Goal: Information Seeking & Learning: Compare options

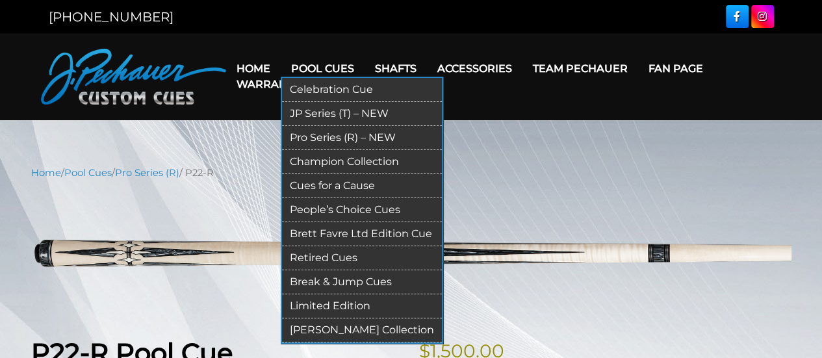
click at [336, 110] on link "JP Series (T) – NEW" at bounding box center [362, 114] width 160 height 24
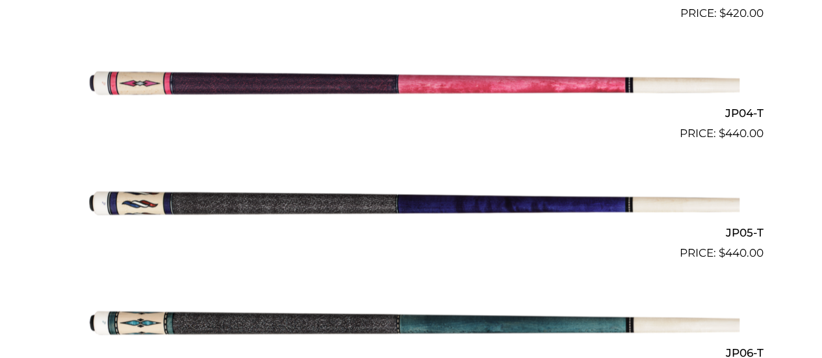
scroll to position [744, 0]
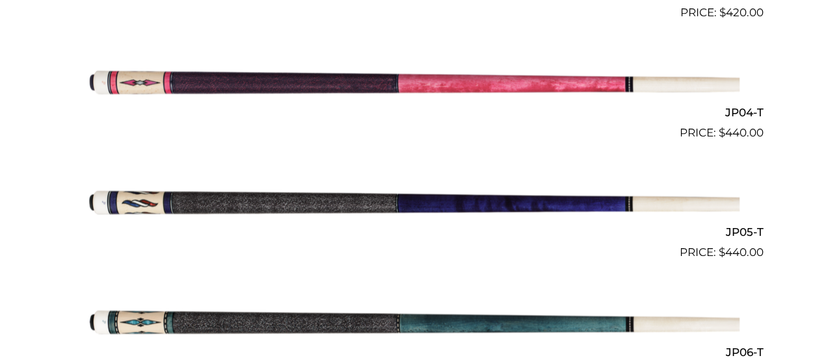
click at [581, 202] on img at bounding box center [411, 201] width 656 height 109
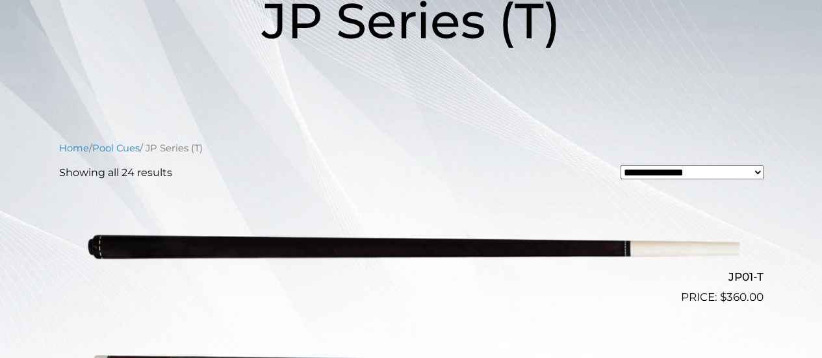
scroll to position [0, 0]
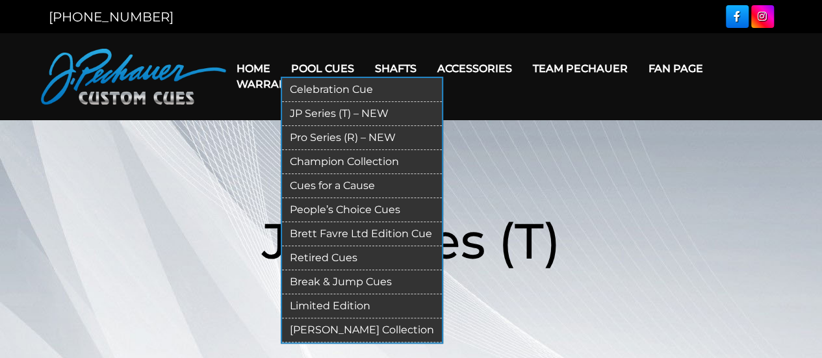
click at [354, 137] on link "Pro Series (R) – NEW" at bounding box center [362, 138] width 160 height 24
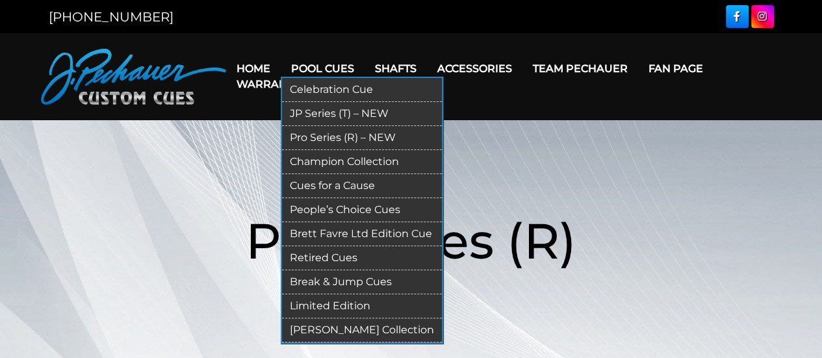
click at [330, 258] on link "Retired Cues" at bounding box center [362, 258] width 160 height 24
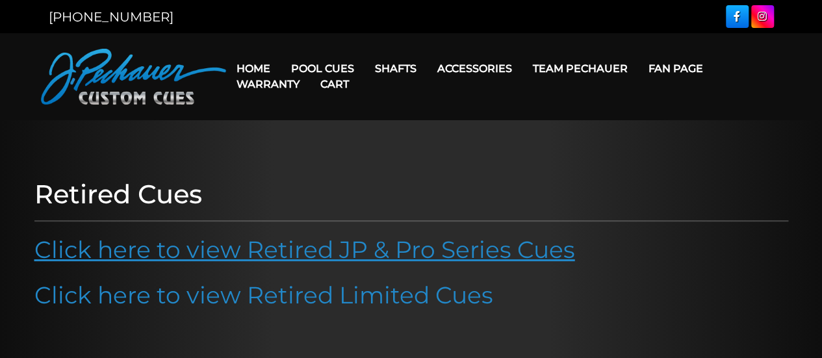
click at [477, 257] on link "Click here to view Retired JP & Pro Series Cues" at bounding box center [304, 249] width 540 height 29
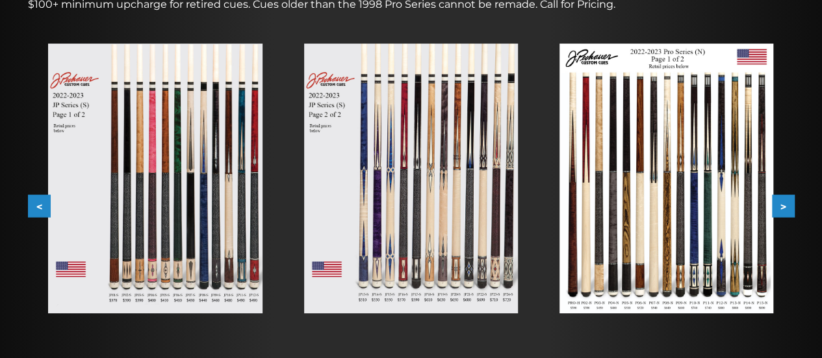
scroll to position [228, 0]
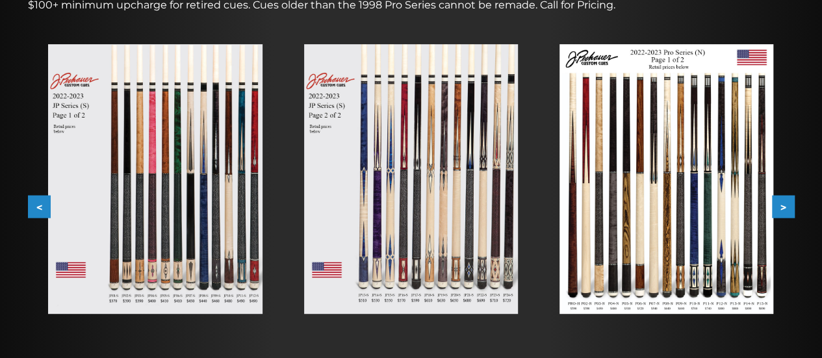
click at [181, 137] on img at bounding box center [155, 179] width 214 height 270
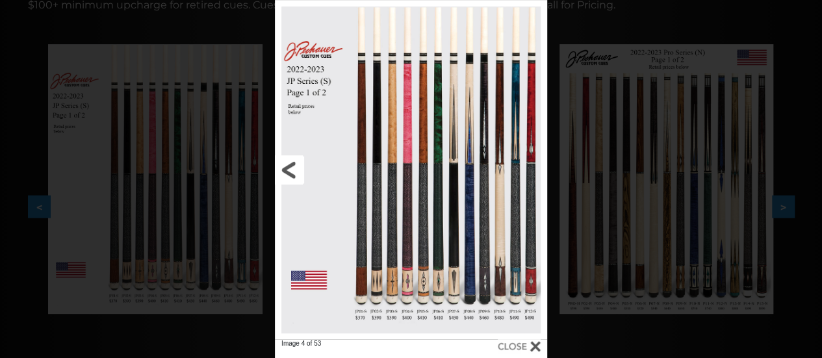
click at [390, 176] on link at bounding box center [336, 169] width 123 height 339
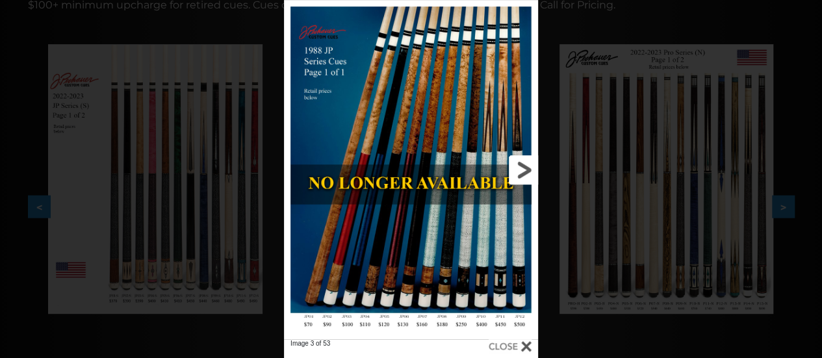
click at [516, 162] on link at bounding box center [480, 169] width 114 height 339
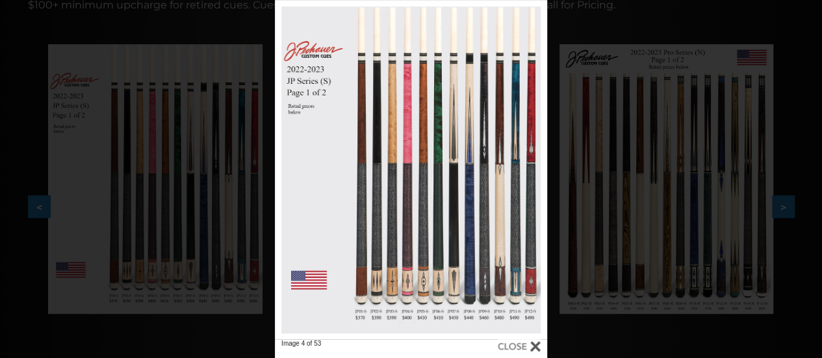
click at [428, 340] on span "Image 4 of 53" at bounding box center [371, 347] width 181 height 16
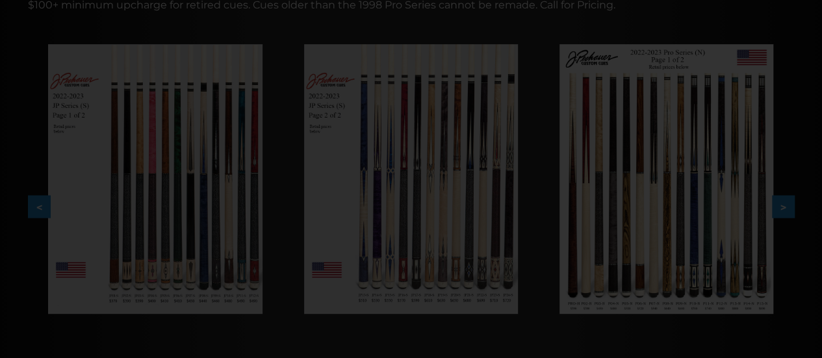
click at [428, 340] on div at bounding box center [411, 352] width 822 height 1161
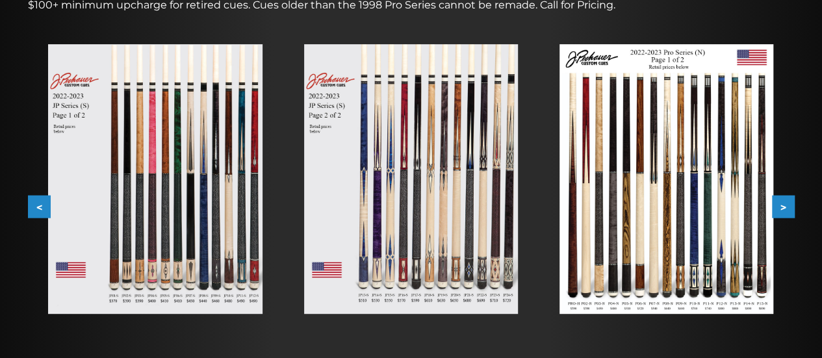
click at [41, 153] on div at bounding box center [154, 178] width 255 height 311
click at [95, 145] on img at bounding box center [155, 179] width 214 height 270
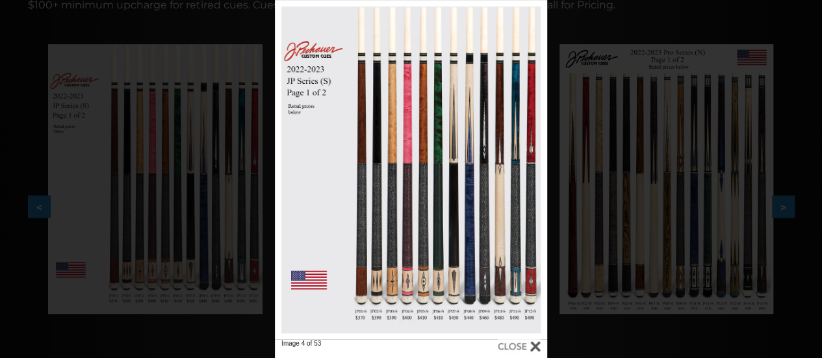
drag, startPoint x: 418, startPoint y: 147, endPoint x: 731, endPoint y: 123, distance: 314.0
click at [731, 123] on div "Image 4 of 53" at bounding box center [411, 179] width 822 height 358
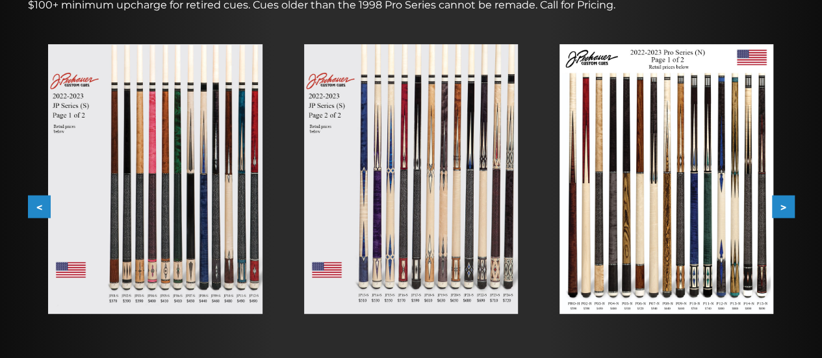
click at [229, 158] on img at bounding box center [155, 179] width 214 height 270
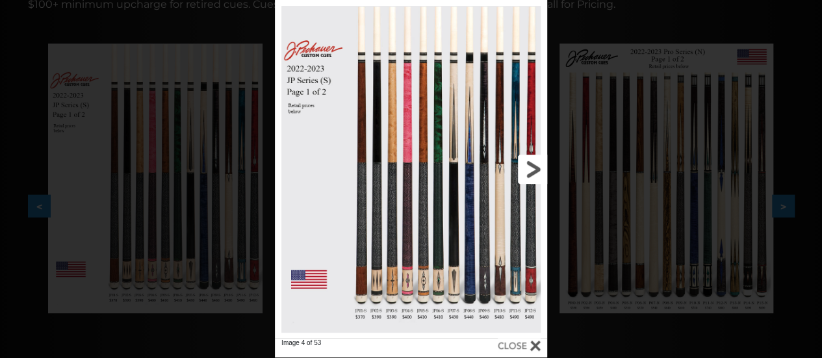
scroll to position [251, 0]
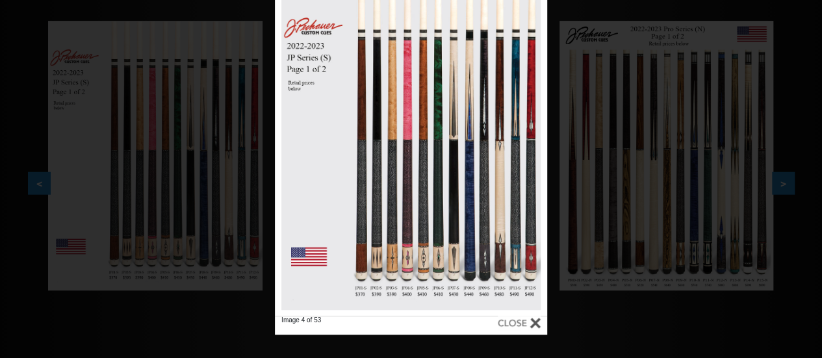
click at [423, 293] on div at bounding box center [411, 146] width 272 height 339
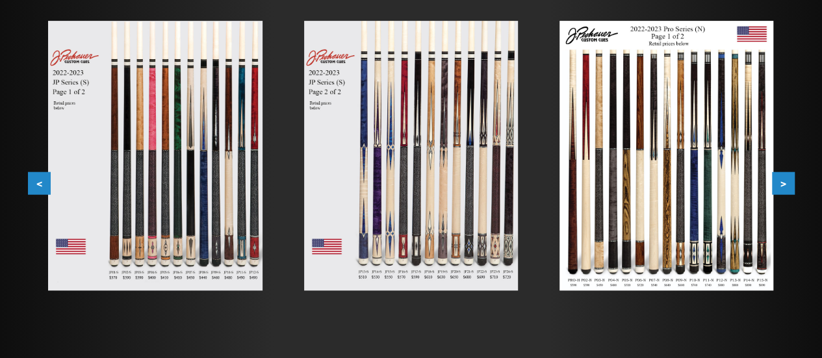
click at [417, 255] on img at bounding box center [411, 156] width 214 height 270
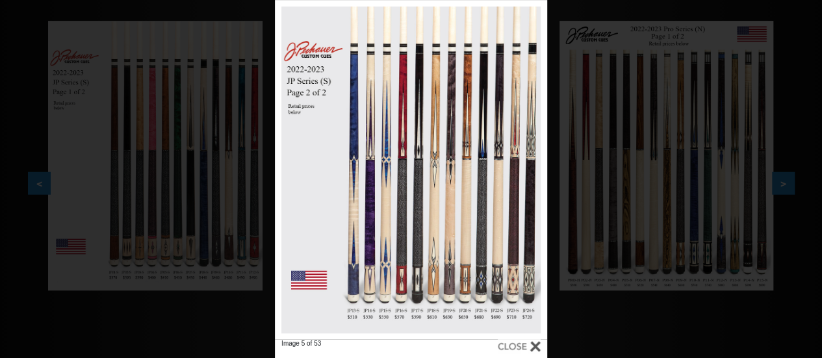
click at [242, 297] on div "Image 5 of 53" at bounding box center [411, 179] width 822 height 358
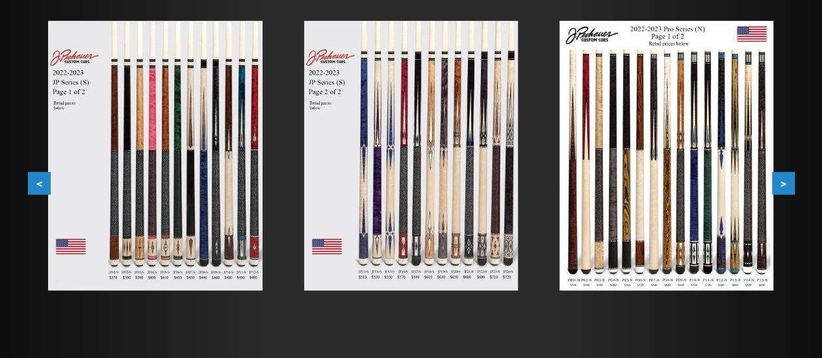
click at [201, 178] on img at bounding box center [155, 156] width 214 height 270
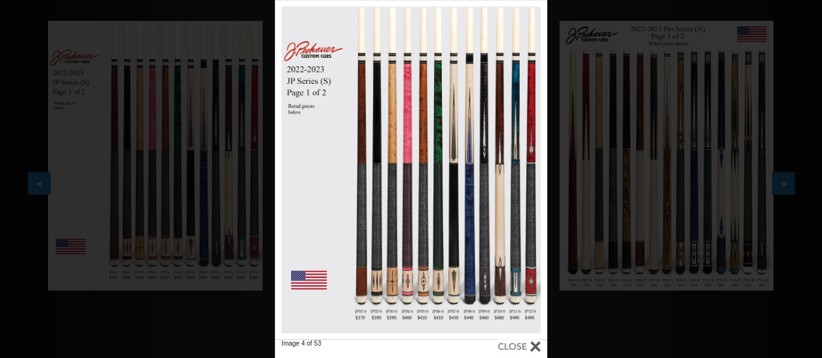
drag, startPoint x: 422, startPoint y: 270, endPoint x: 170, endPoint y: 219, distance: 257.0
click at [170, 218] on div "Image 4 of 53" at bounding box center [411, 179] width 822 height 358
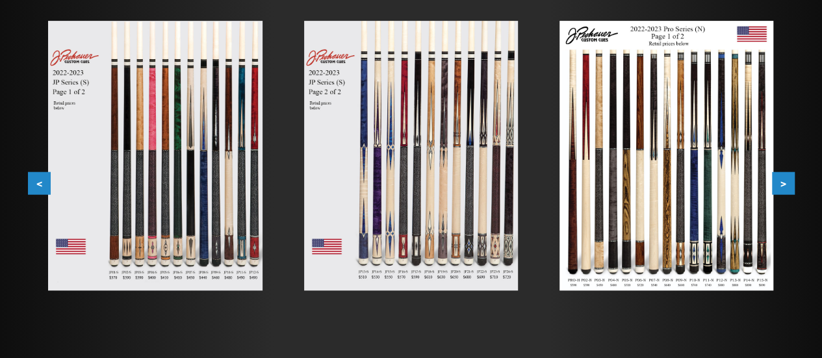
scroll to position [0, 0]
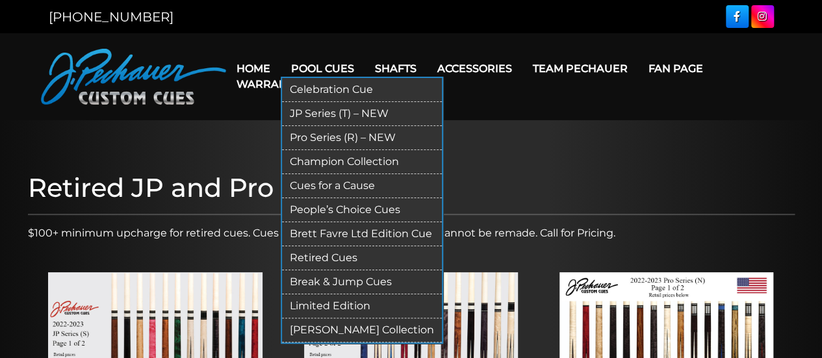
click at [342, 113] on link "JP Series (T) – NEW" at bounding box center [362, 114] width 160 height 24
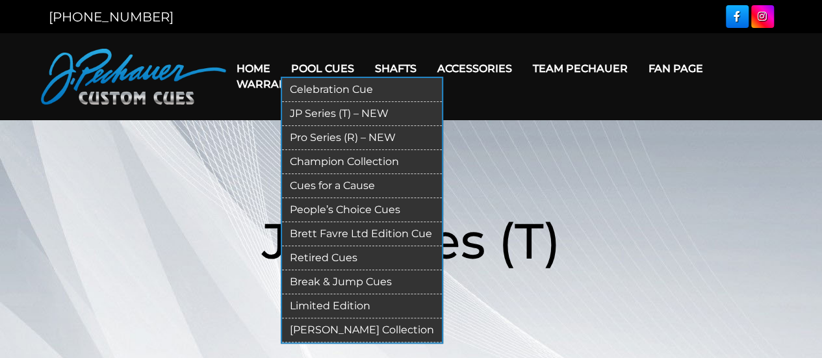
click at [344, 257] on link "Retired Cues" at bounding box center [362, 258] width 160 height 24
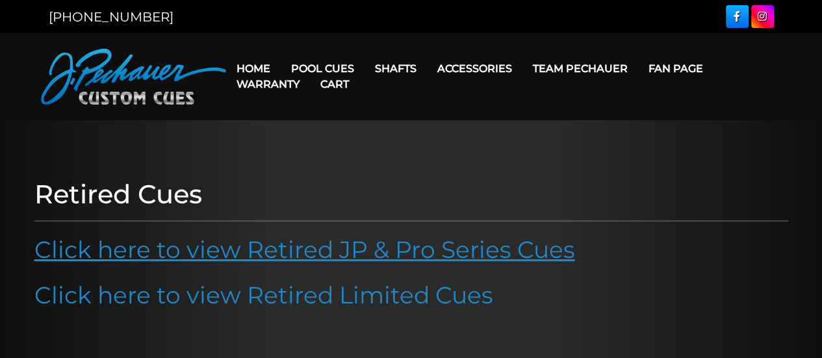
click at [312, 238] on link "Click here to view Retired JP & Pro Series Cues" at bounding box center [304, 249] width 540 height 29
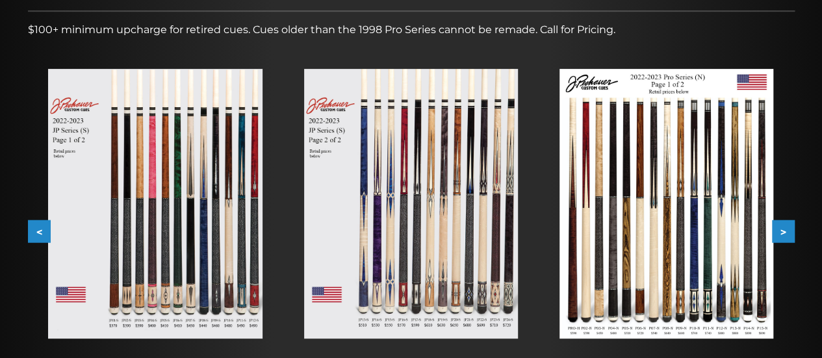
scroll to position [195, 0]
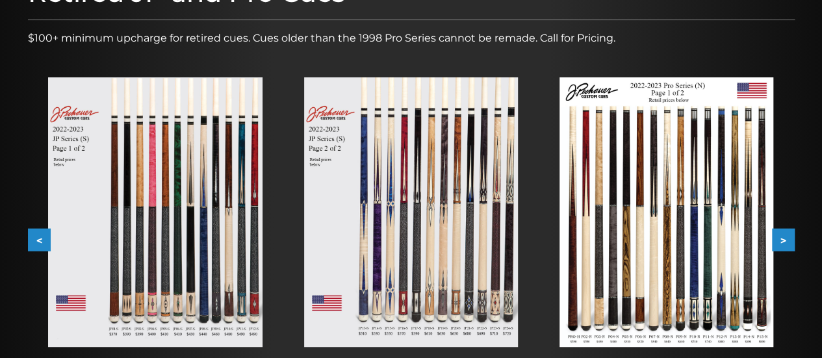
click at [210, 207] on img at bounding box center [155, 212] width 214 height 270
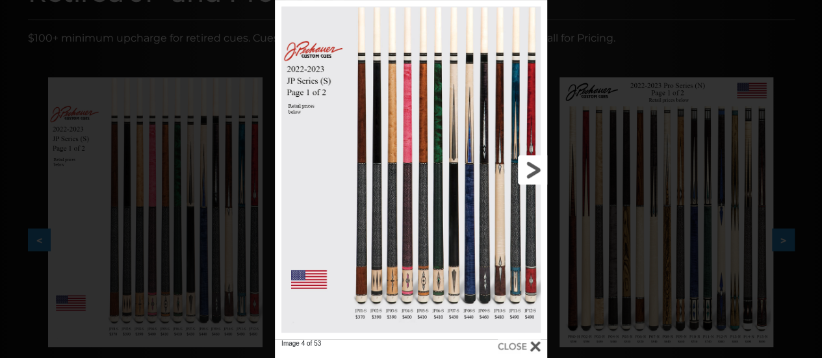
click at [527, 166] on link at bounding box center [485, 169] width 123 height 339
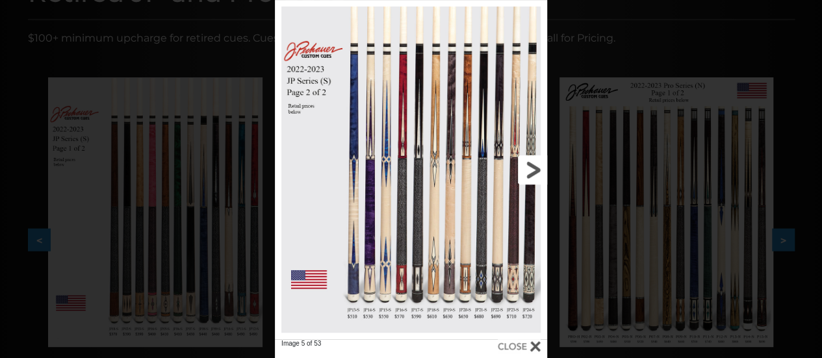
click at [535, 165] on link at bounding box center [485, 169] width 123 height 339
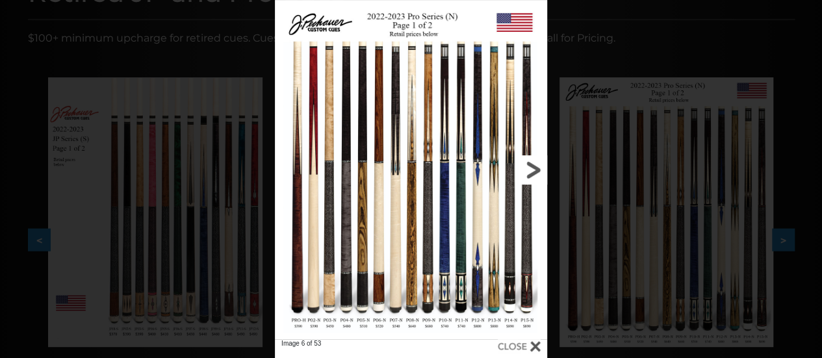
click at [538, 163] on link at bounding box center [485, 169] width 123 height 339
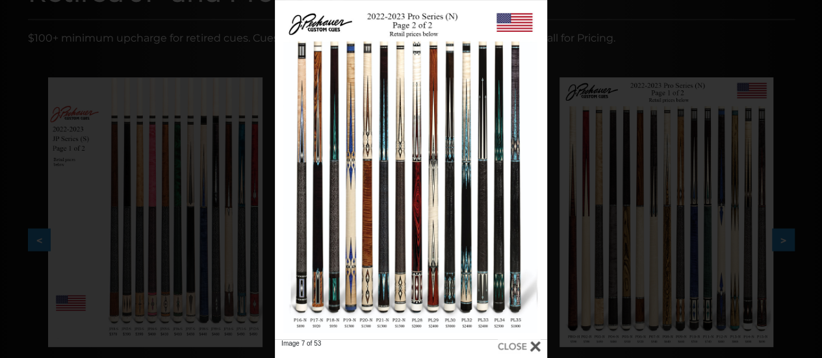
click at [531, 347] on div at bounding box center [518, 346] width 43 height 14
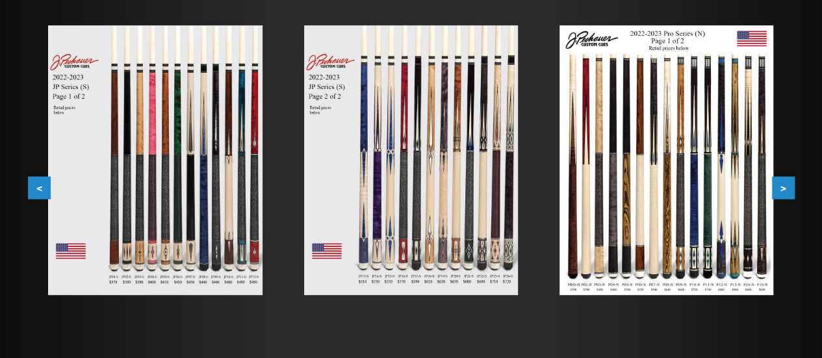
scroll to position [240, 0]
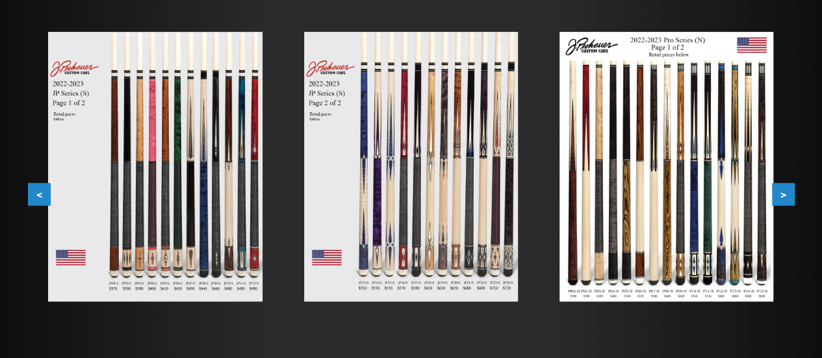
click at [42, 194] on button "<" at bounding box center [39, 194] width 23 height 23
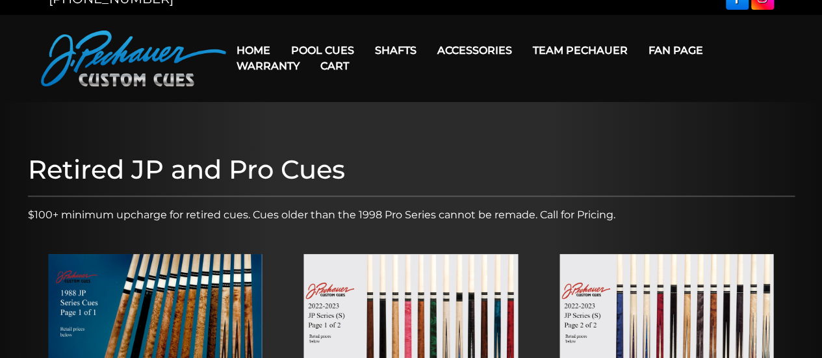
scroll to position [0, 0]
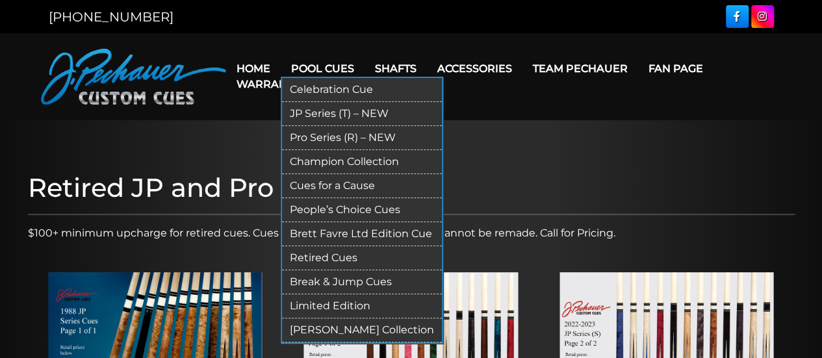
click at [323, 112] on link "JP Series (T) – NEW" at bounding box center [362, 114] width 160 height 24
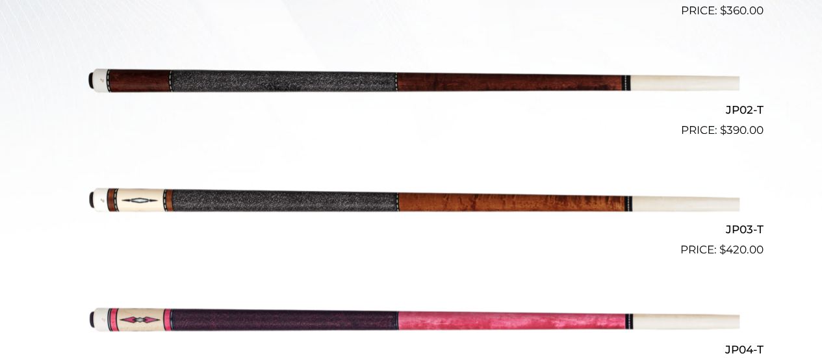
scroll to position [507, 0]
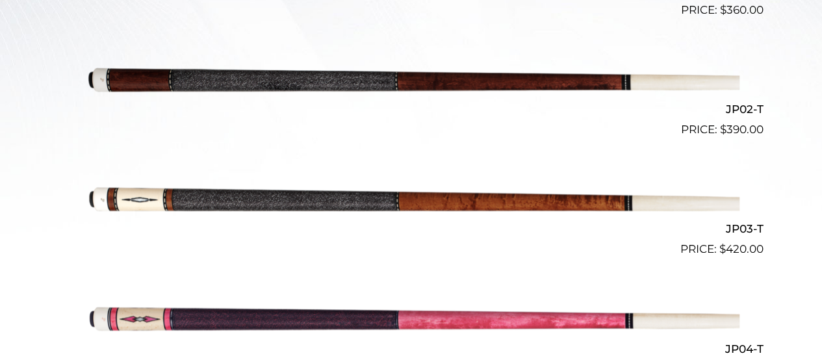
click at [355, 198] on img at bounding box center [411, 198] width 656 height 109
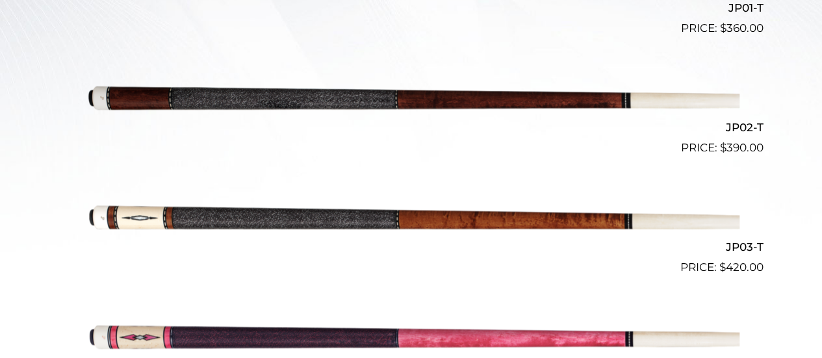
scroll to position [425, 0]
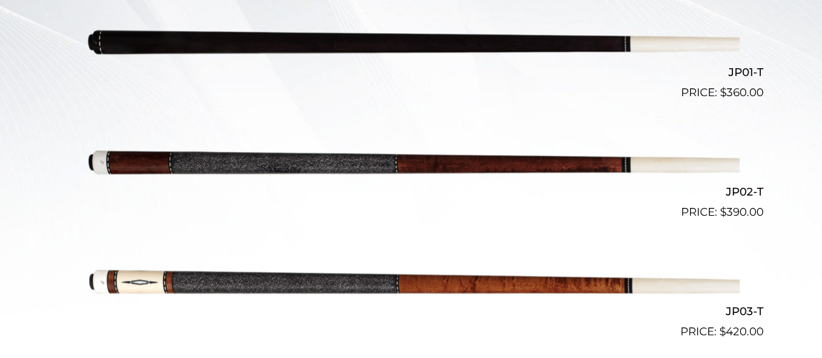
click at [513, 157] on img at bounding box center [411, 161] width 656 height 109
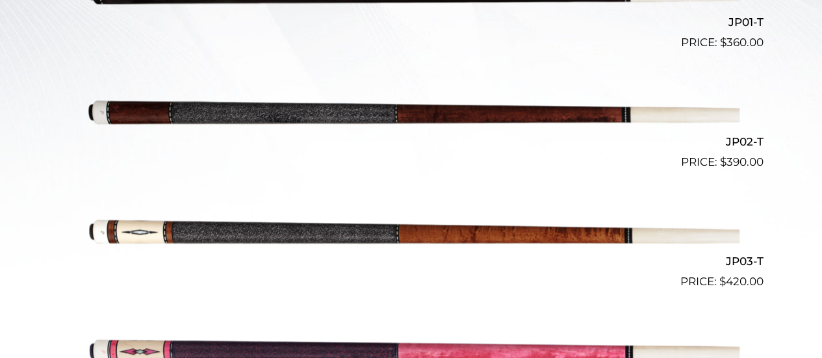
scroll to position [0, 0]
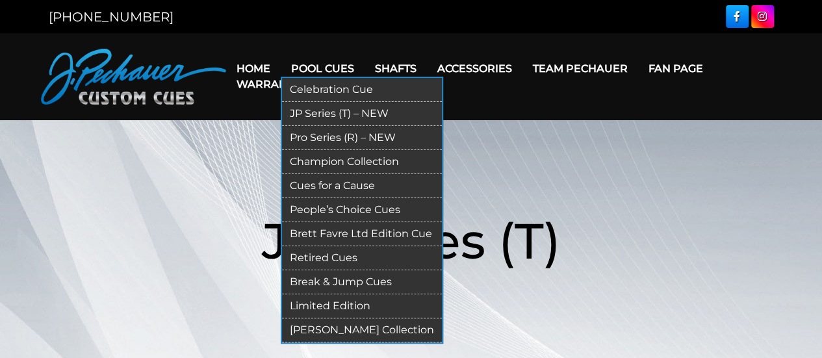
click at [338, 251] on link "Retired Cues" at bounding box center [362, 258] width 160 height 24
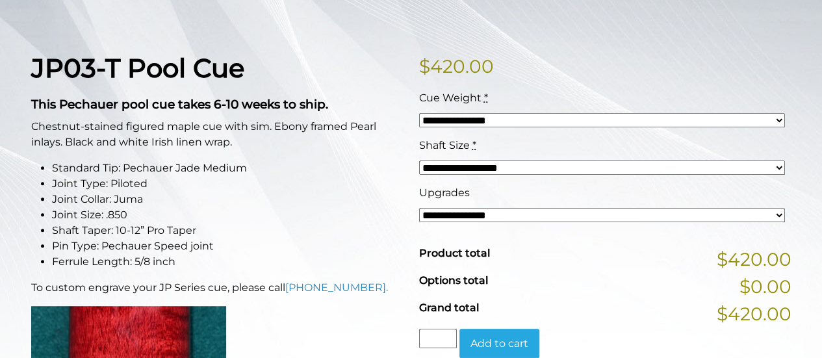
scroll to position [283, 0]
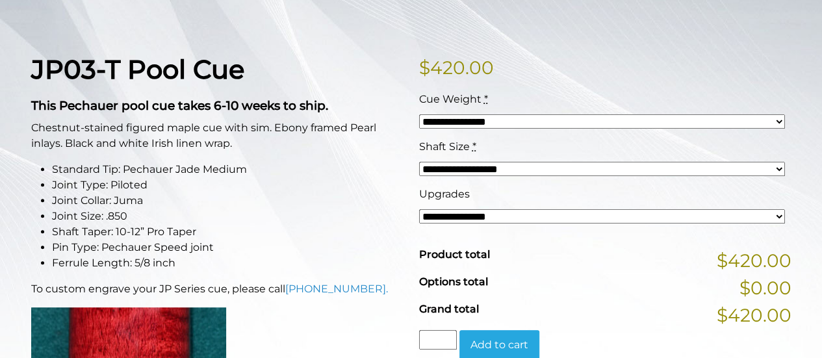
click at [497, 123] on select "**********" at bounding box center [602, 121] width 366 height 14
click at [494, 166] on select "**********" at bounding box center [602, 169] width 366 height 14
click at [494, 167] on select "**********" at bounding box center [602, 169] width 366 height 14
click at [484, 215] on select "**********" at bounding box center [602, 216] width 366 height 14
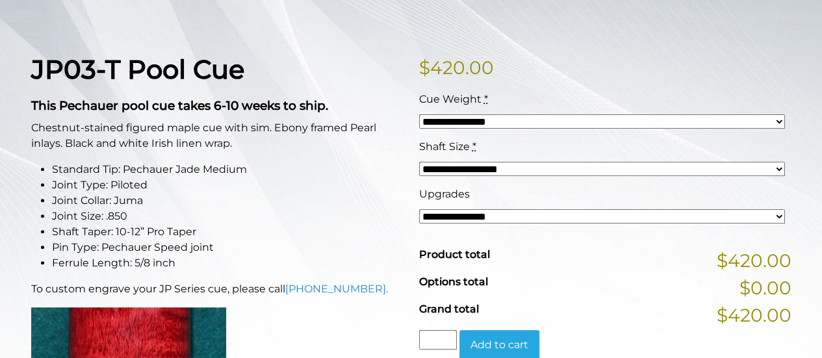
click at [382, 205] on li "Joint Collar: Juma" at bounding box center [227, 201] width 351 height 16
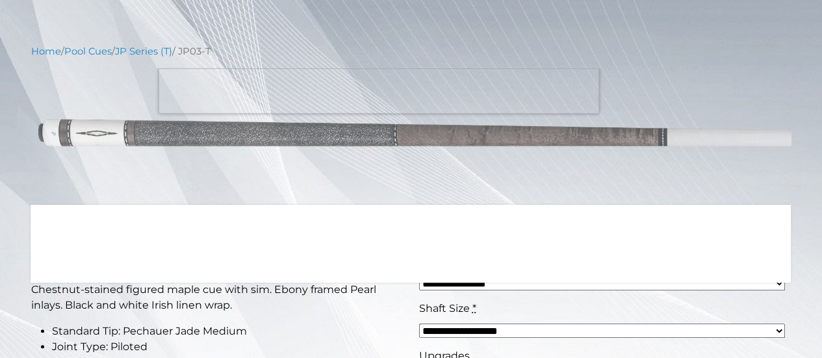
scroll to position [134, 0]
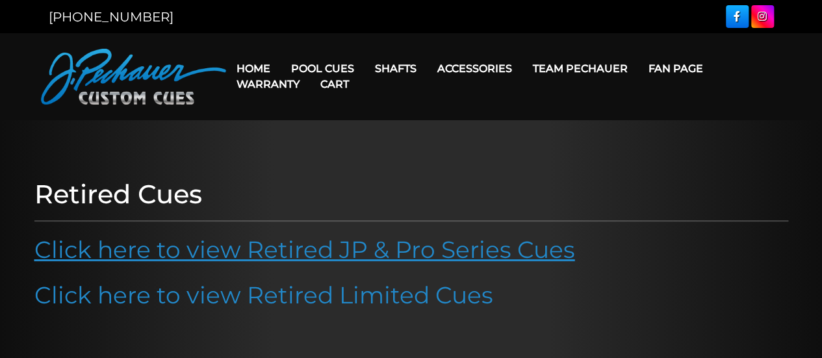
click at [432, 246] on link "Click here to view Retired JP & Pro Series Cues" at bounding box center [304, 249] width 540 height 29
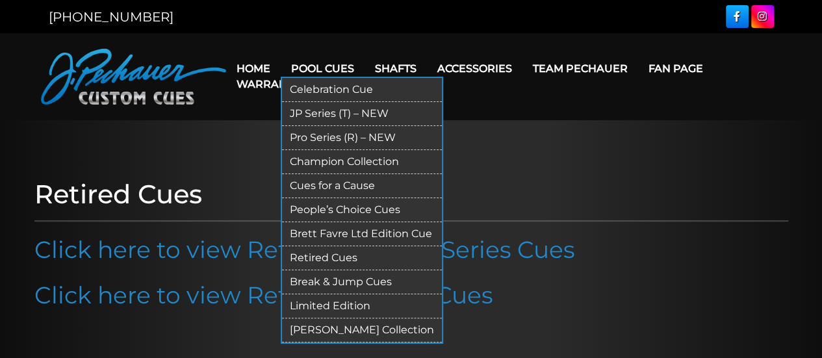
click at [329, 111] on link "JP Series (T) – NEW" at bounding box center [362, 114] width 160 height 24
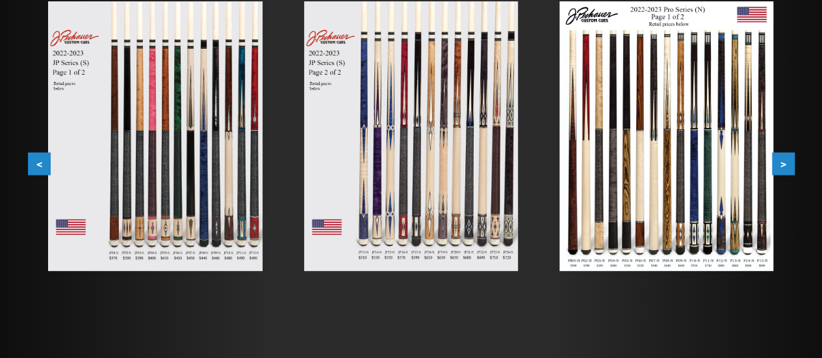
scroll to position [281, 0]
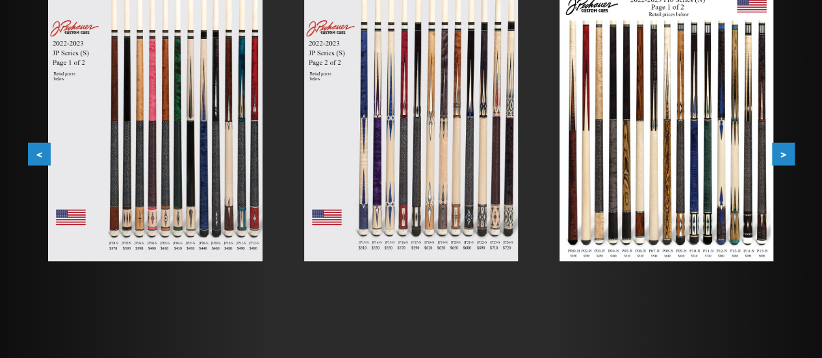
click at [183, 80] on img at bounding box center [155, 127] width 214 height 270
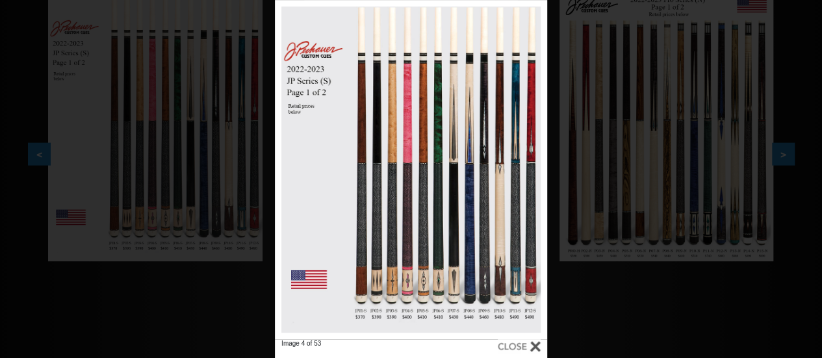
click at [535, 346] on div at bounding box center [518, 346] width 43 height 14
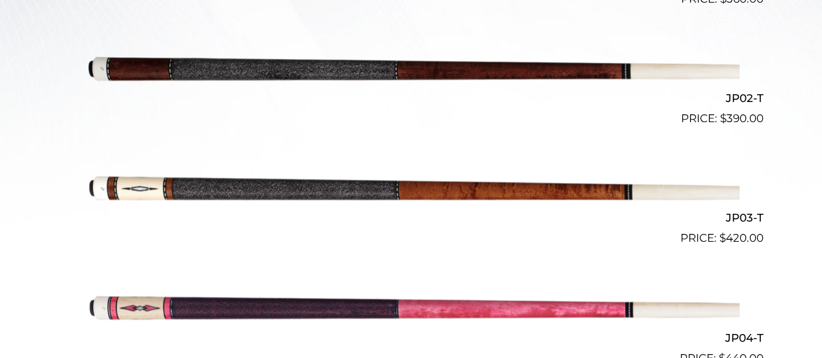
scroll to position [516, 0]
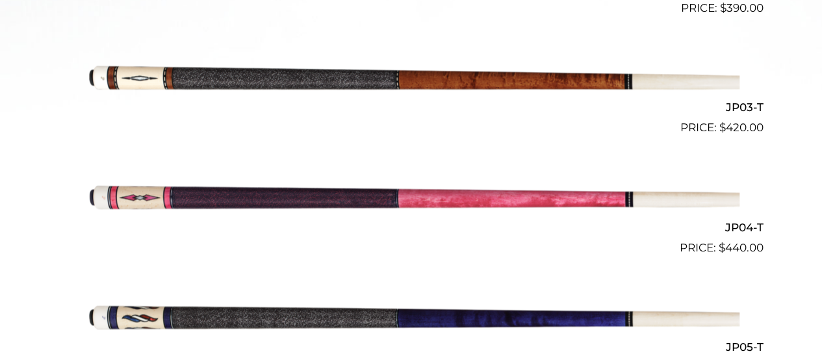
scroll to position [626, 0]
